Goal: Navigation & Orientation: Find specific page/section

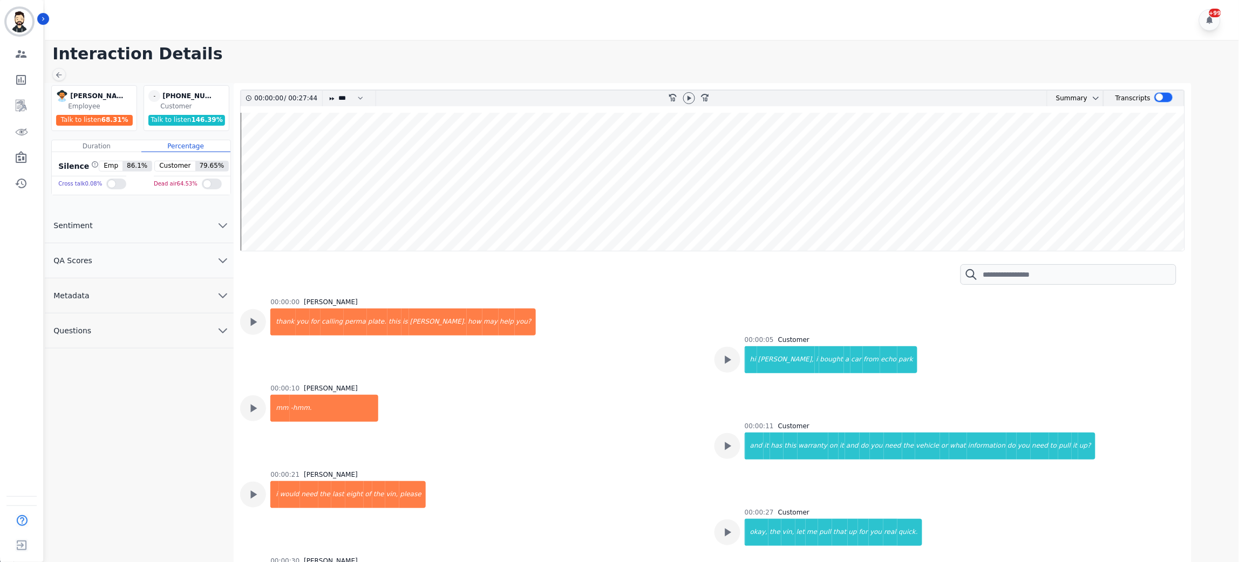
scroll to position [1376, 0]
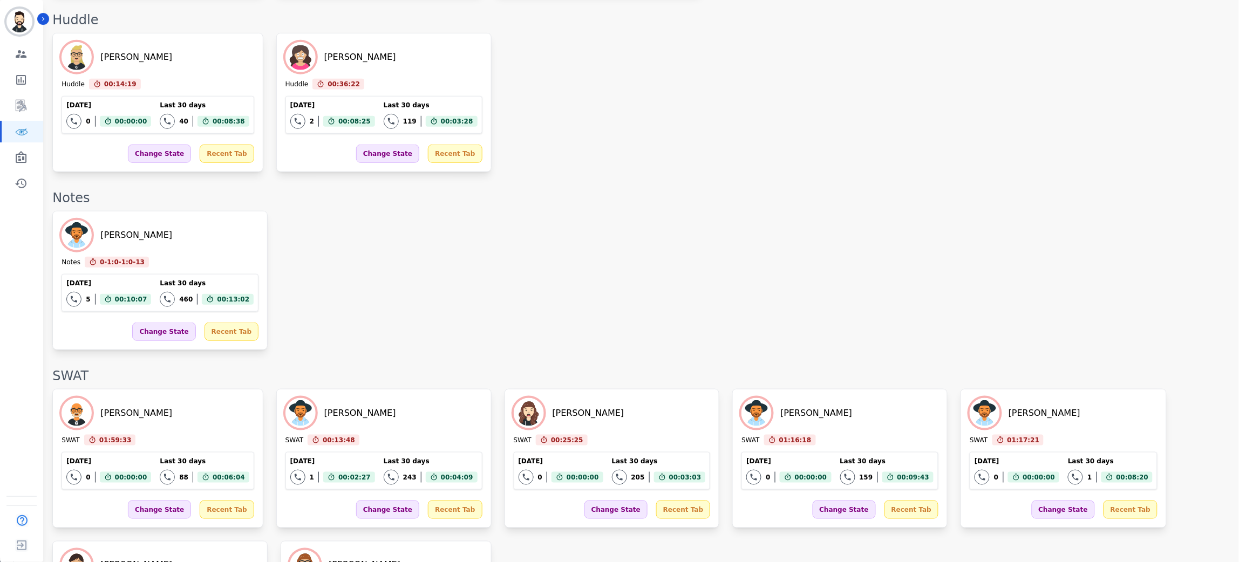
scroll to position [1559, 0]
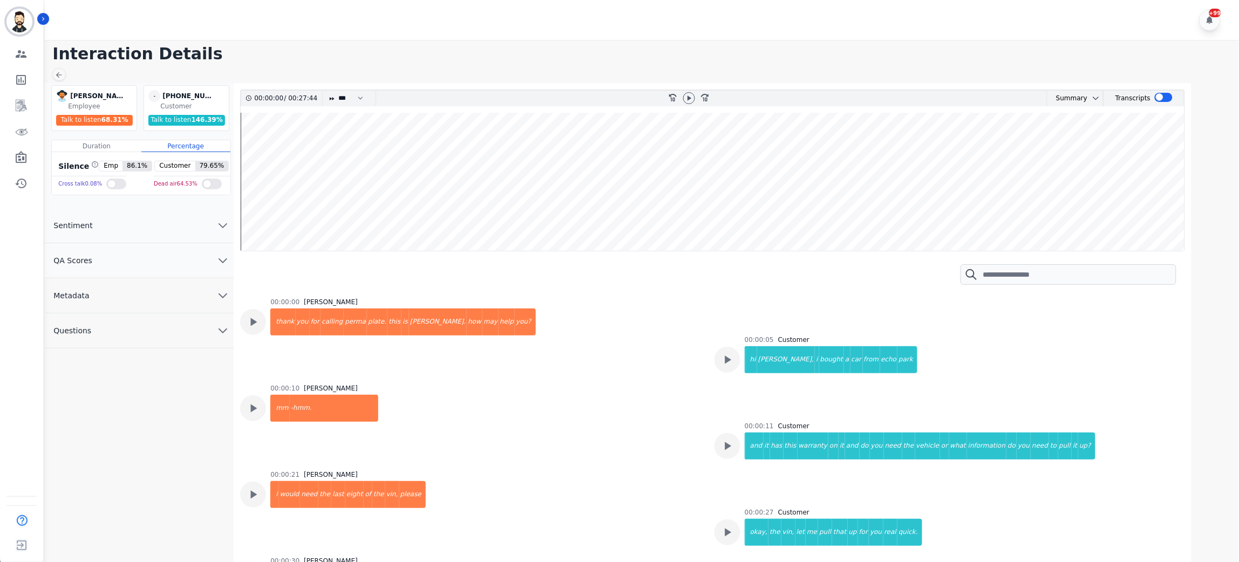
scroll to position [1376, 0]
